Goal: Task Accomplishment & Management: Manage account settings

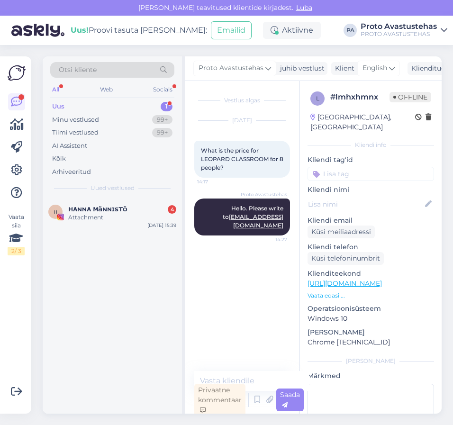
scroll to position [3, 0]
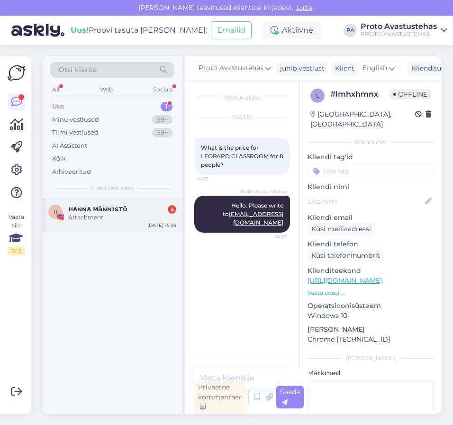
click at [82, 214] on div "Attachment" at bounding box center [122, 217] width 108 height 9
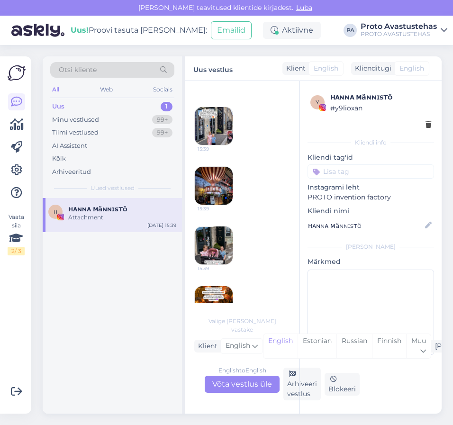
scroll to position [258, 0]
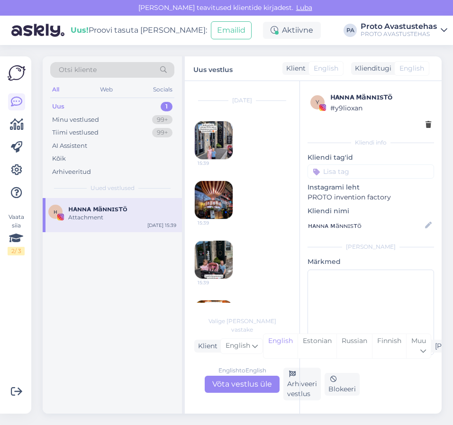
click at [208, 132] on img at bounding box center [214, 140] width 38 height 38
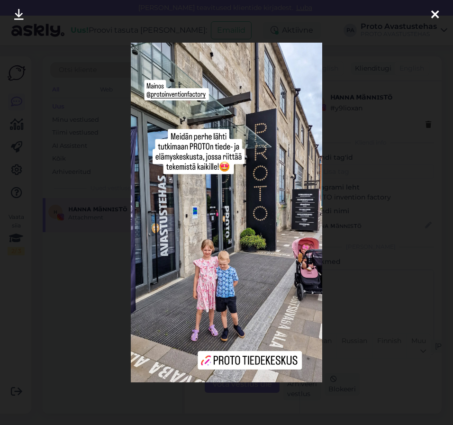
click at [435, 15] on icon at bounding box center [435, 15] width 8 height 12
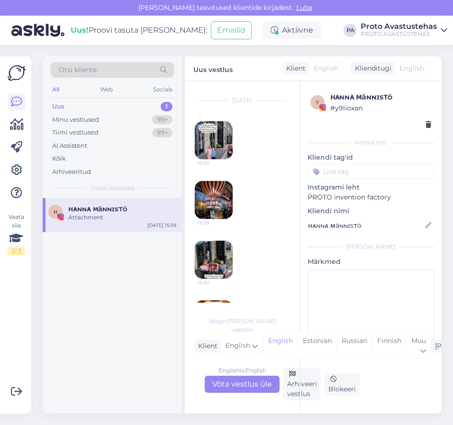
click at [213, 196] on img at bounding box center [214, 200] width 38 height 38
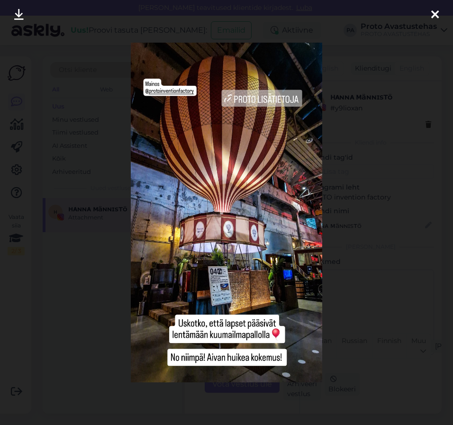
click at [428, 16] on div at bounding box center [434, 15] width 19 height 30
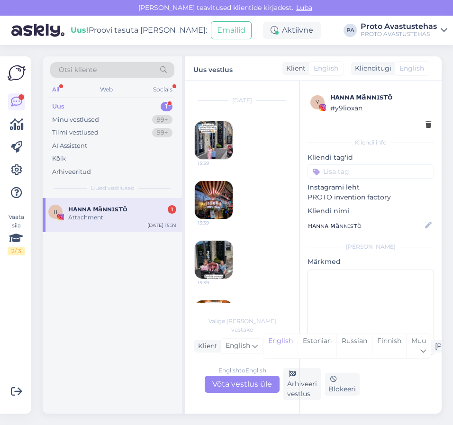
scroll to position [388, 0]
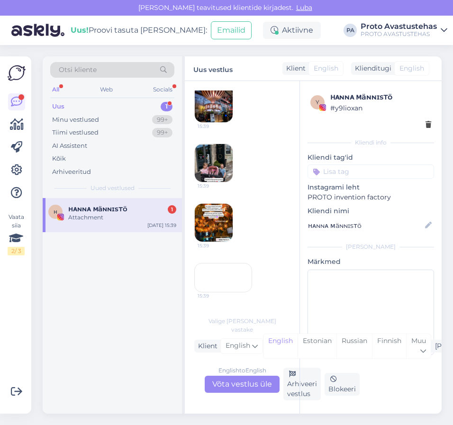
click at [214, 263] on div "15:39" at bounding box center [223, 277] width 58 height 29
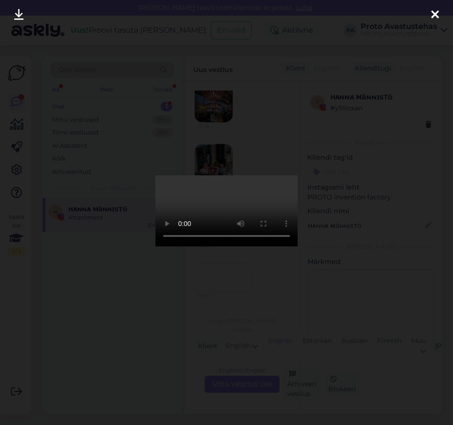
click at [433, 11] on icon at bounding box center [435, 15] width 8 height 12
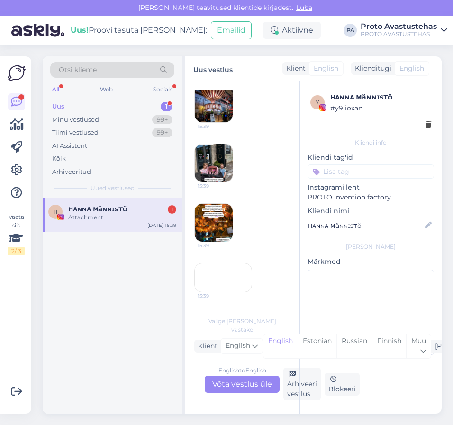
click at [214, 204] on img at bounding box center [214, 223] width 38 height 38
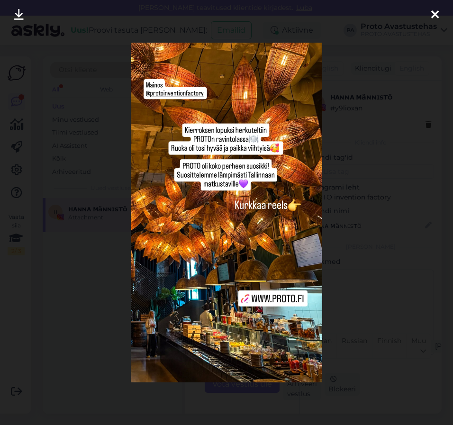
click at [437, 13] on icon at bounding box center [435, 15] width 8 height 12
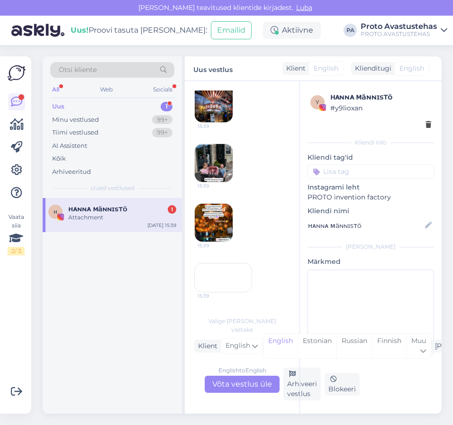
scroll to position [417, 0]
click at [294, 392] on div "Arhiveeri vestlus" at bounding box center [301, 383] width 37 height 33
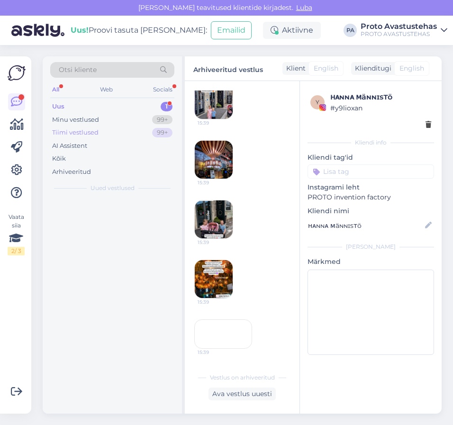
scroll to position [369, 0]
